Goal: Information Seeking & Learning: Learn about a topic

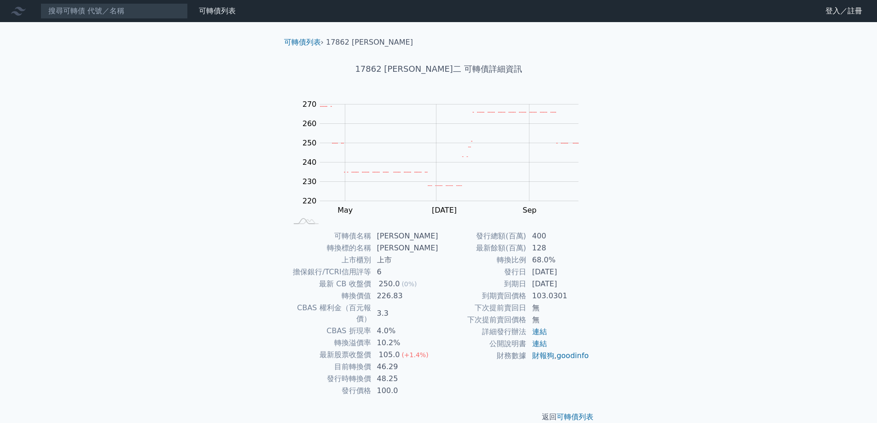
click at [232, 371] on div "可轉債列表 財務數據 可轉債列表 財務數據 登入／註冊 登入／註冊 可轉債列表 › 17862 [PERSON_NAME] 17862 [PERSON_NAM…" at bounding box center [438, 218] width 877 height 437
drag, startPoint x: 535, startPoint y: 236, endPoint x: 557, endPoint y: 238, distance: 21.3
click at [557, 238] on td "400" at bounding box center [558, 236] width 63 height 12
click at [561, 242] on tbody "發行總額(百萬) 400 最新餘額(百萬) 128 轉換比例 68.0% 發行日 [DATE] 到期日 [DATE] 到期賣回價格 103.0301 下次提前…" at bounding box center [514, 296] width 151 height 132
click at [576, 265] on td "68.0%" at bounding box center [558, 260] width 63 height 12
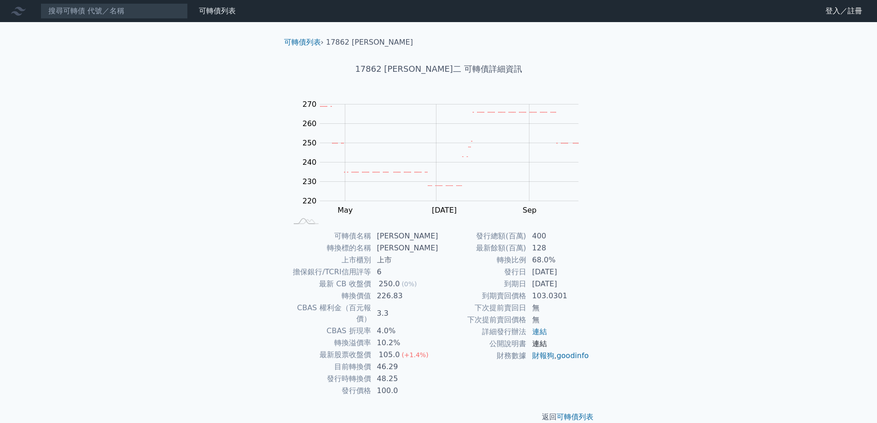
click at [541, 346] on link "連結" at bounding box center [539, 343] width 15 height 9
click at [308, 40] on link "可轉債列表" at bounding box center [302, 42] width 37 height 9
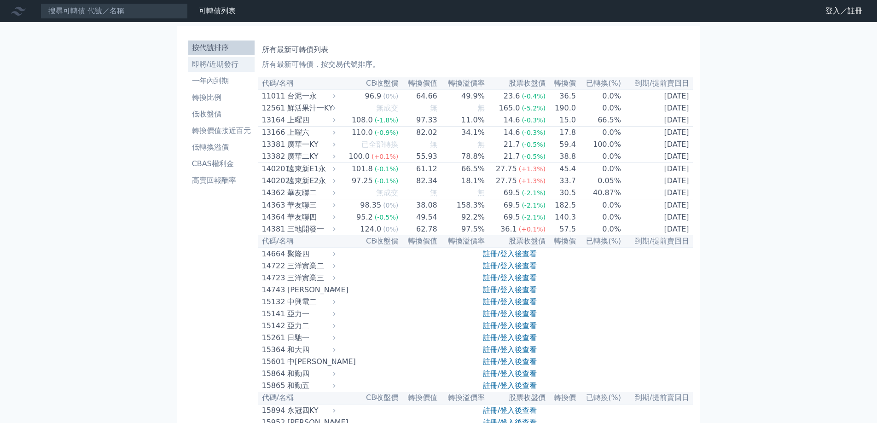
click at [223, 62] on li "即將/近期發行" at bounding box center [221, 64] width 66 height 11
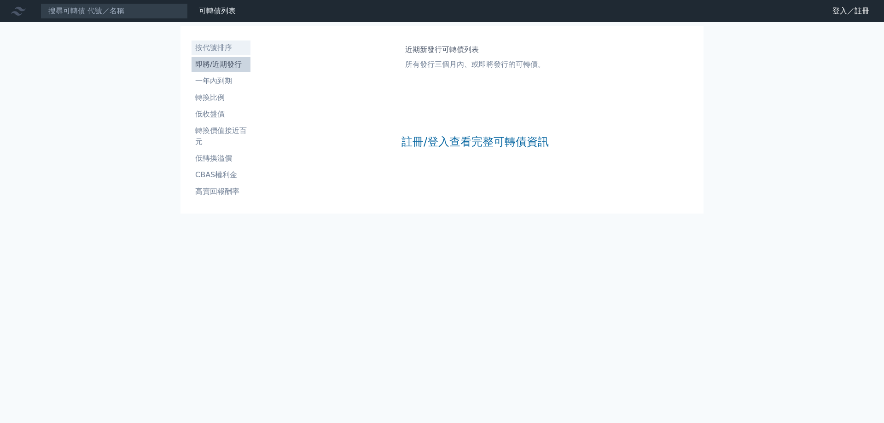
click at [227, 47] on li "按代號排序" at bounding box center [221, 47] width 59 height 11
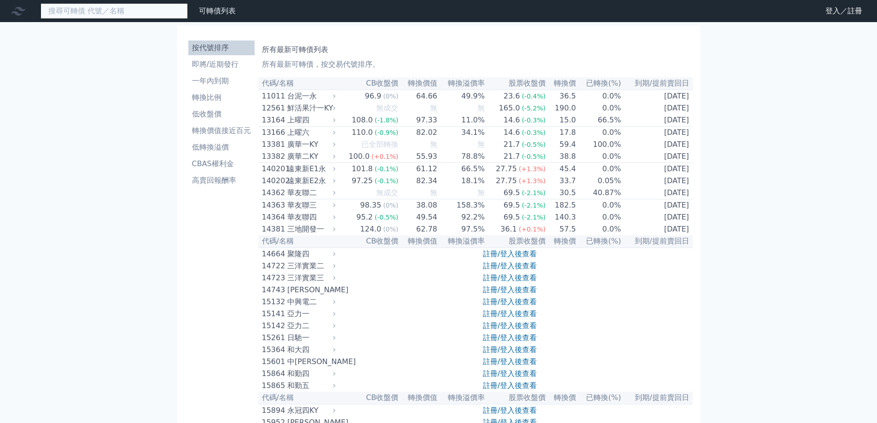
click at [139, 17] on input at bounding box center [114, 11] width 147 height 16
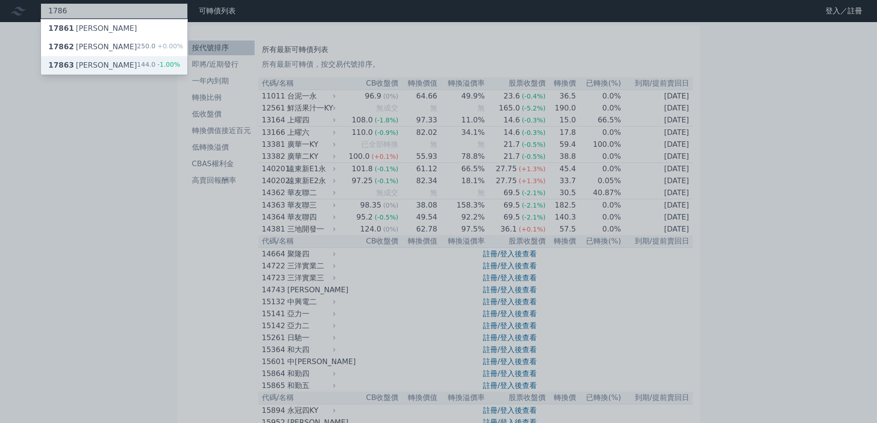
type input "1786"
click at [109, 68] on div "17863 [PERSON_NAME]三 144.0 -1.00%" at bounding box center [114, 65] width 146 height 18
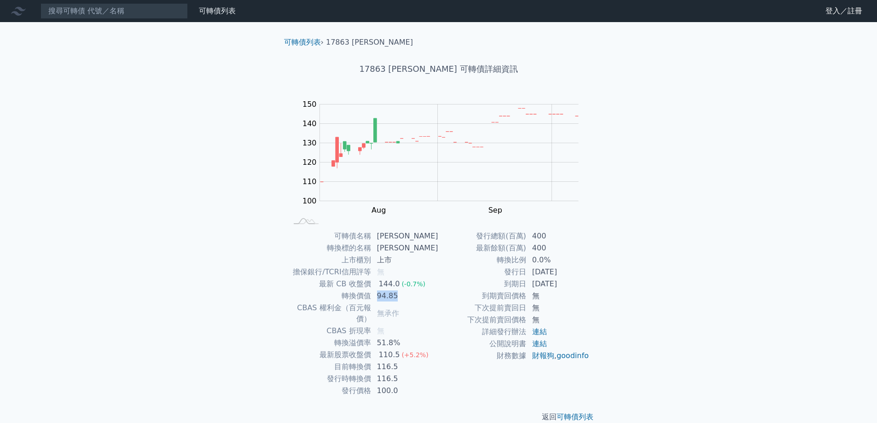
drag, startPoint x: 381, startPoint y: 298, endPoint x: 404, endPoint y: 297, distance: 23.1
click at [404, 297] on td "94.85" at bounding box center [405, 296] width 67 height 12
click at [422, 297] on td "94.85" at bounding box center [405, 296] width 67 height 12
drag, startPoint x: 384, startPoint y: 235, endPoint x: 402, endPoint y: 236, distance: 17.5
click at [402, 236] on td "[PERSON_NAME]" at bounding box center [405, 236] width 67 height 12
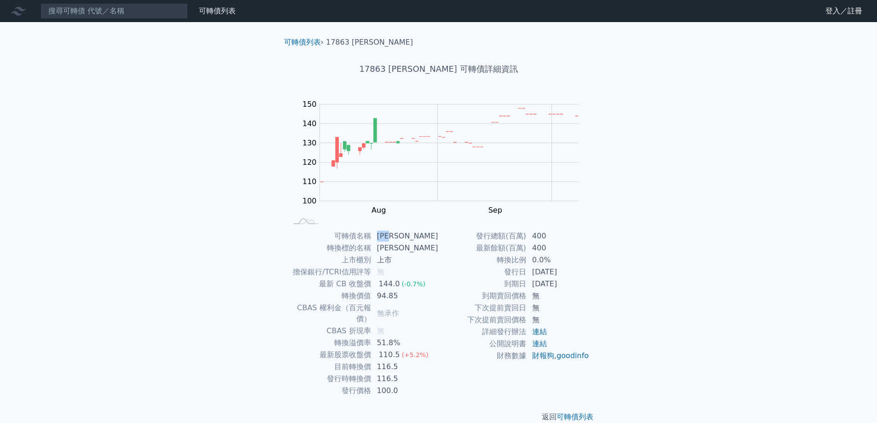
copy td "[PERSON_NAME]"
click at [99, 9] on input at bounding box center [114, 11] width 147 height 16
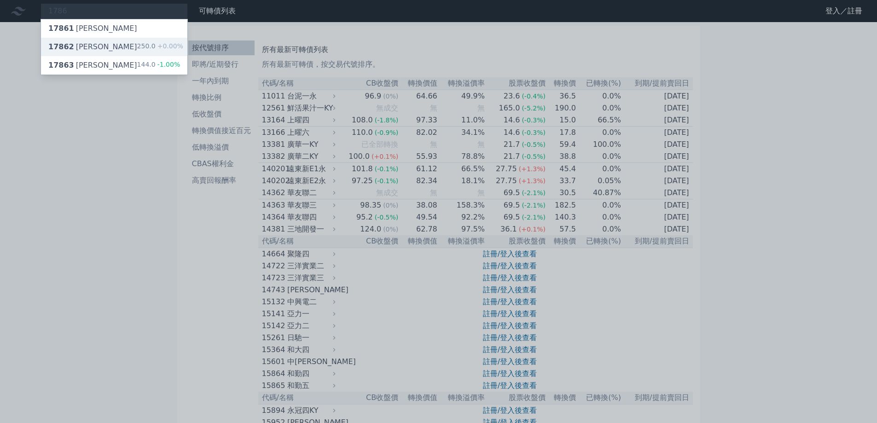
click at [63, 43] on span "17862" at bounding box center [61, 46] width 26 height 9
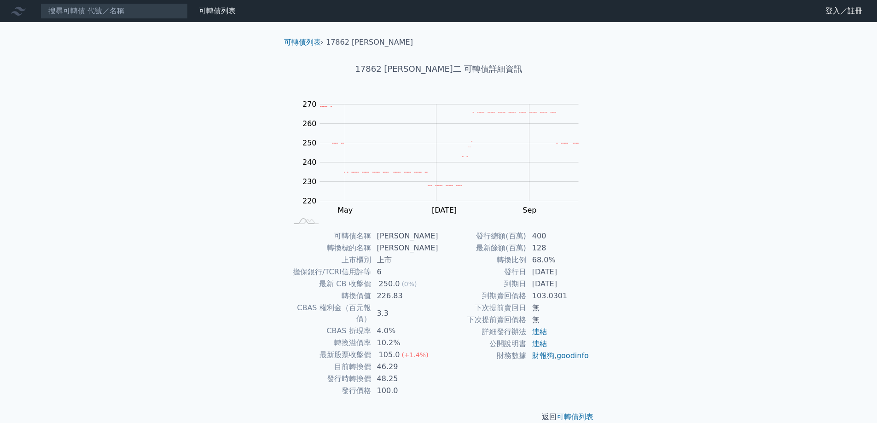
scroll to position [3, 0]
